Goal: Find specific page/section: Find specific page/section

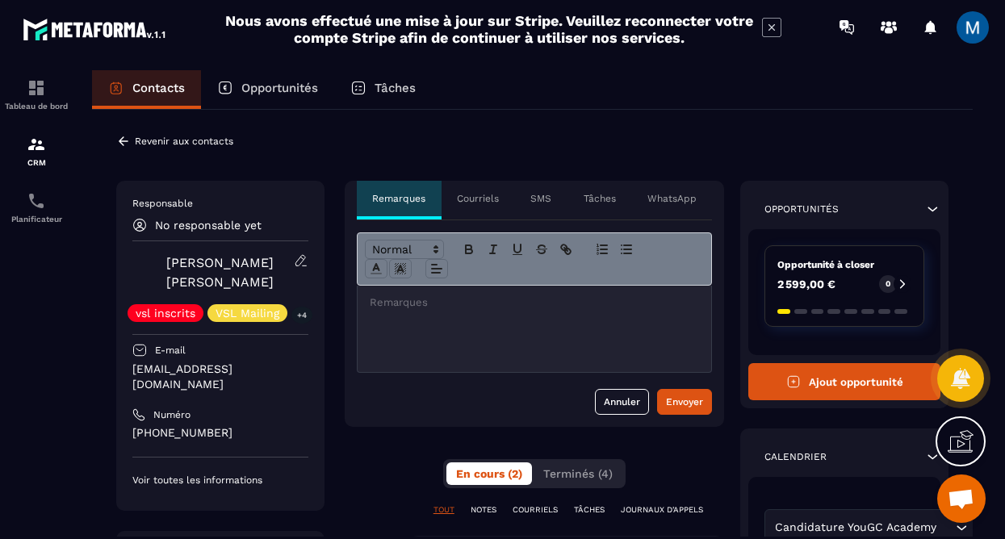
click at [132, 93] on p "Contacts" at bounding box center [158, 88] width 52 height 15
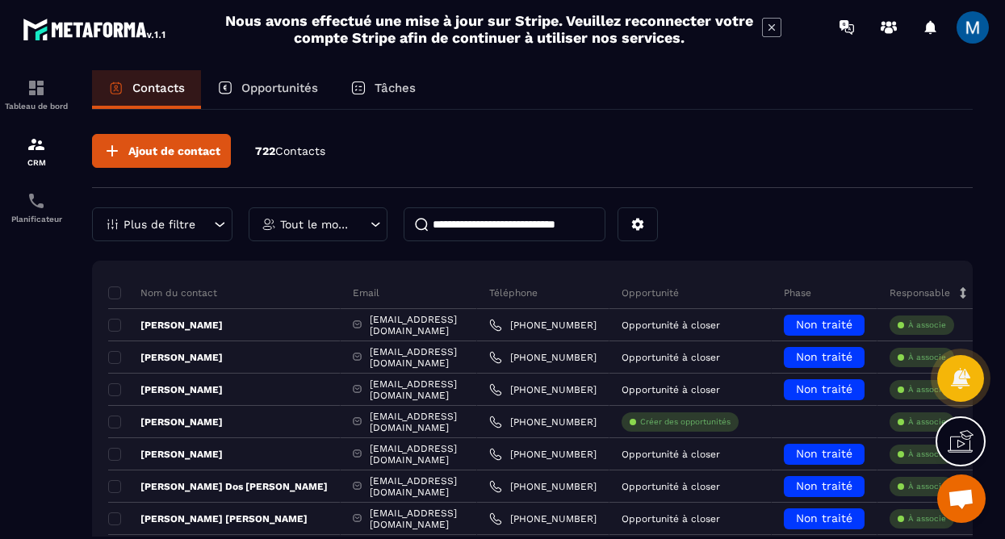
click at [476, 217] on input at bounding box center [505, 225] width 202 height 34
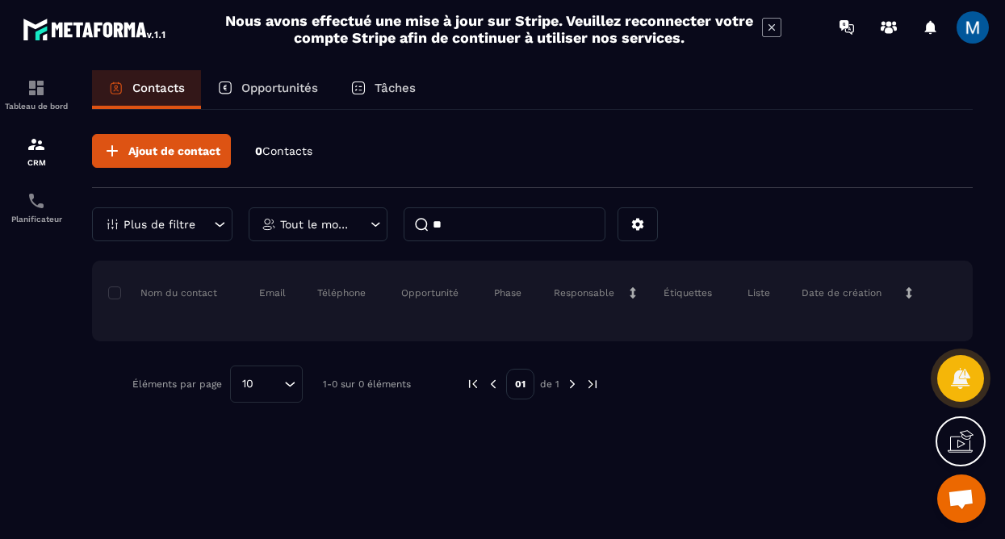
type input "*"
click at [271, 86] on p "Opportunités" at bounding box center [279, 88] width 77 height 15
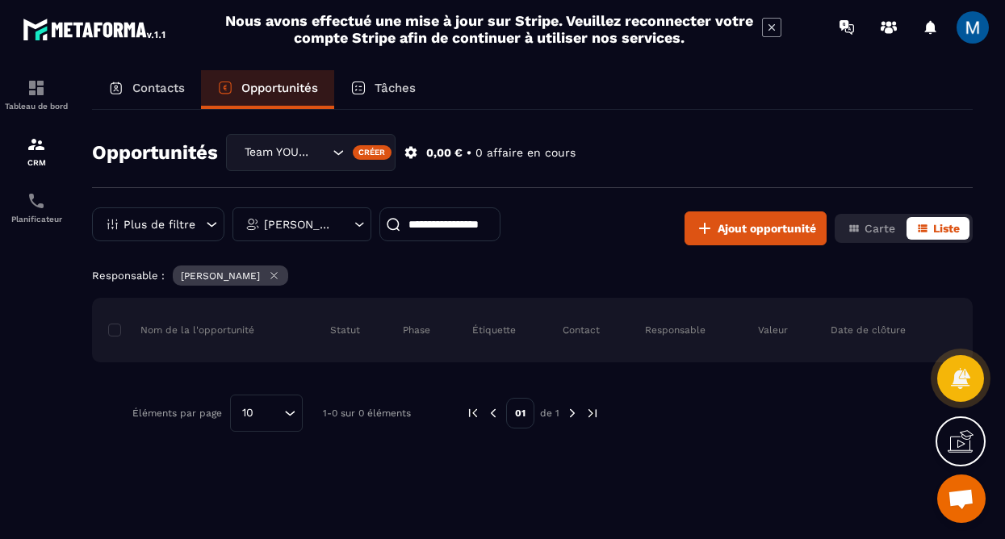
click at [280, 279] on icon at bounding box center [274, 276] width 12 height 12
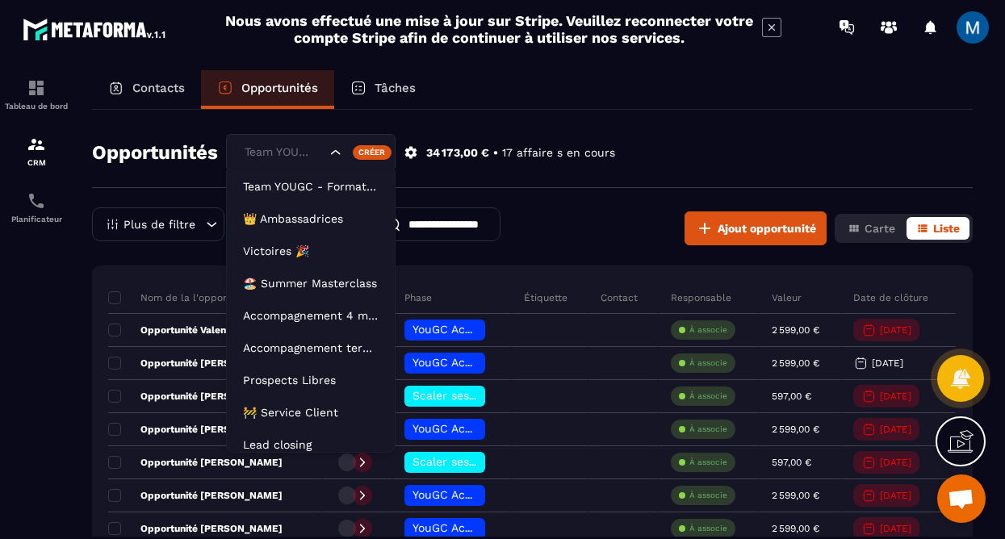
click at [341, 149] on icon "Search for option" at bounding box center [336, 153] width 16 height 16
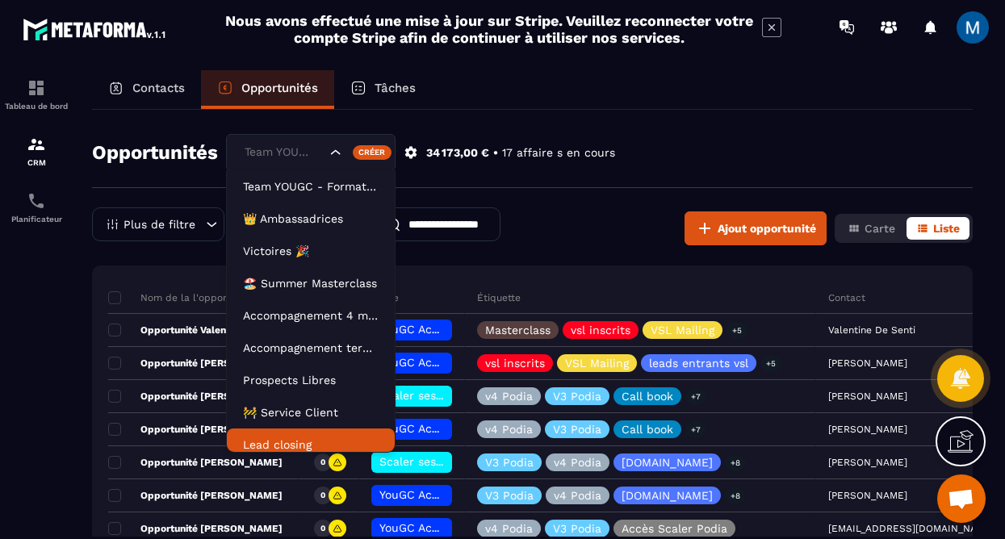
scroll to position [8, 0]
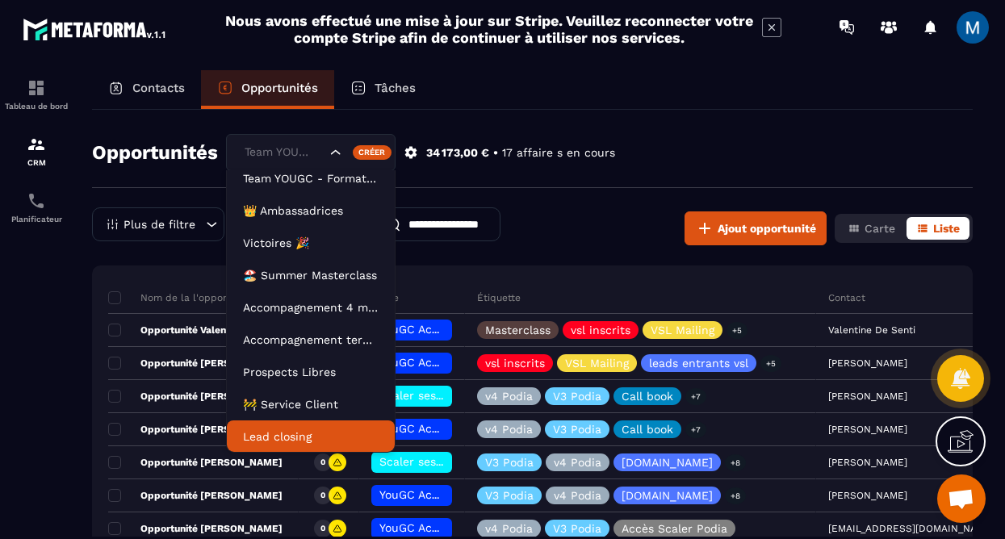
click at [278, 439] on p "Lead closing" at bounding box center [311, 437] width 136 height 16
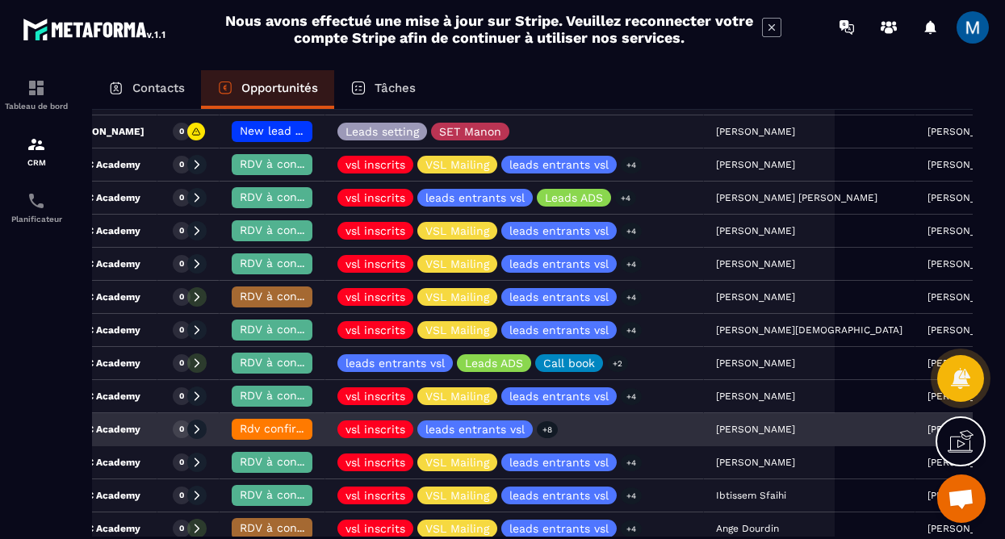
scroll to position [280, 0]
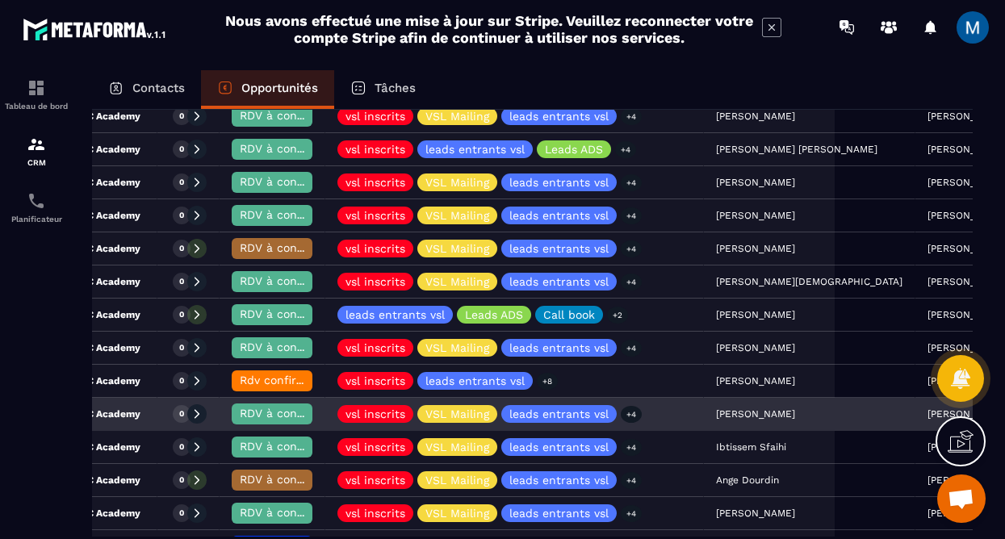
click at [157, 421] on div "0" at bounding box center [188, 415] width 62 height 32
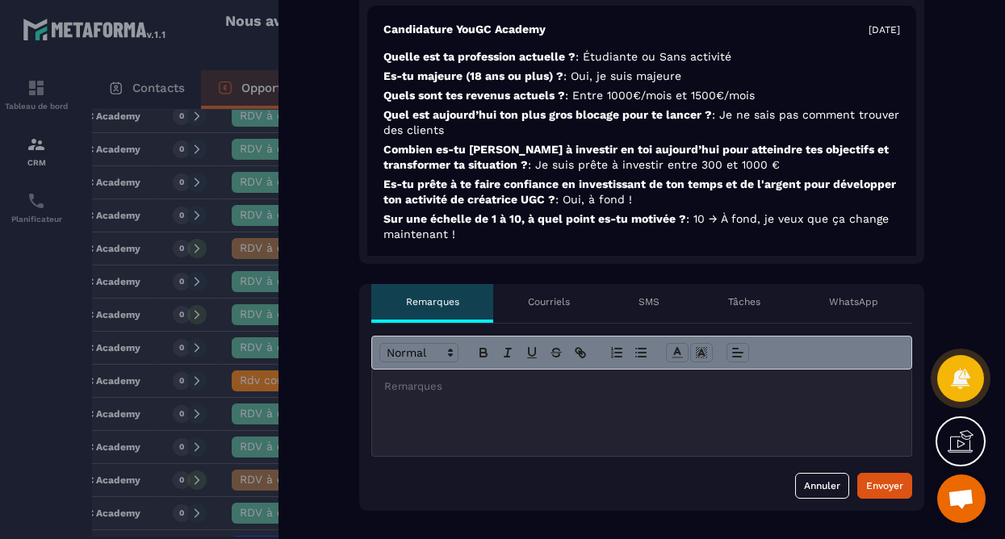
scroll to position [640, 0]
